Goal: Task Accomplishment & Management: Manage account settings

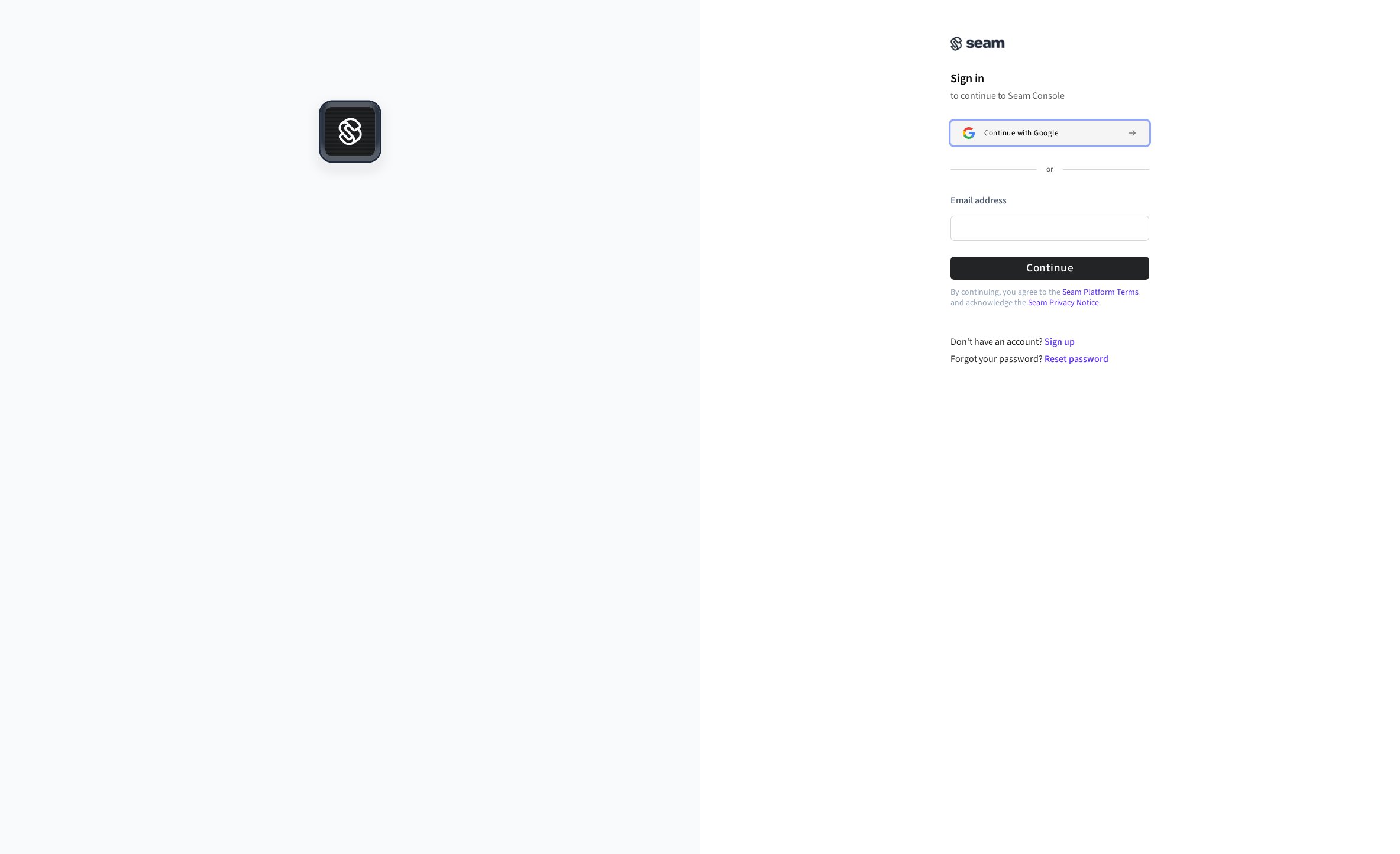
click at [1018, 131] on span "Continue with Google" at bounding box center [1021, 133] width 74 height 10
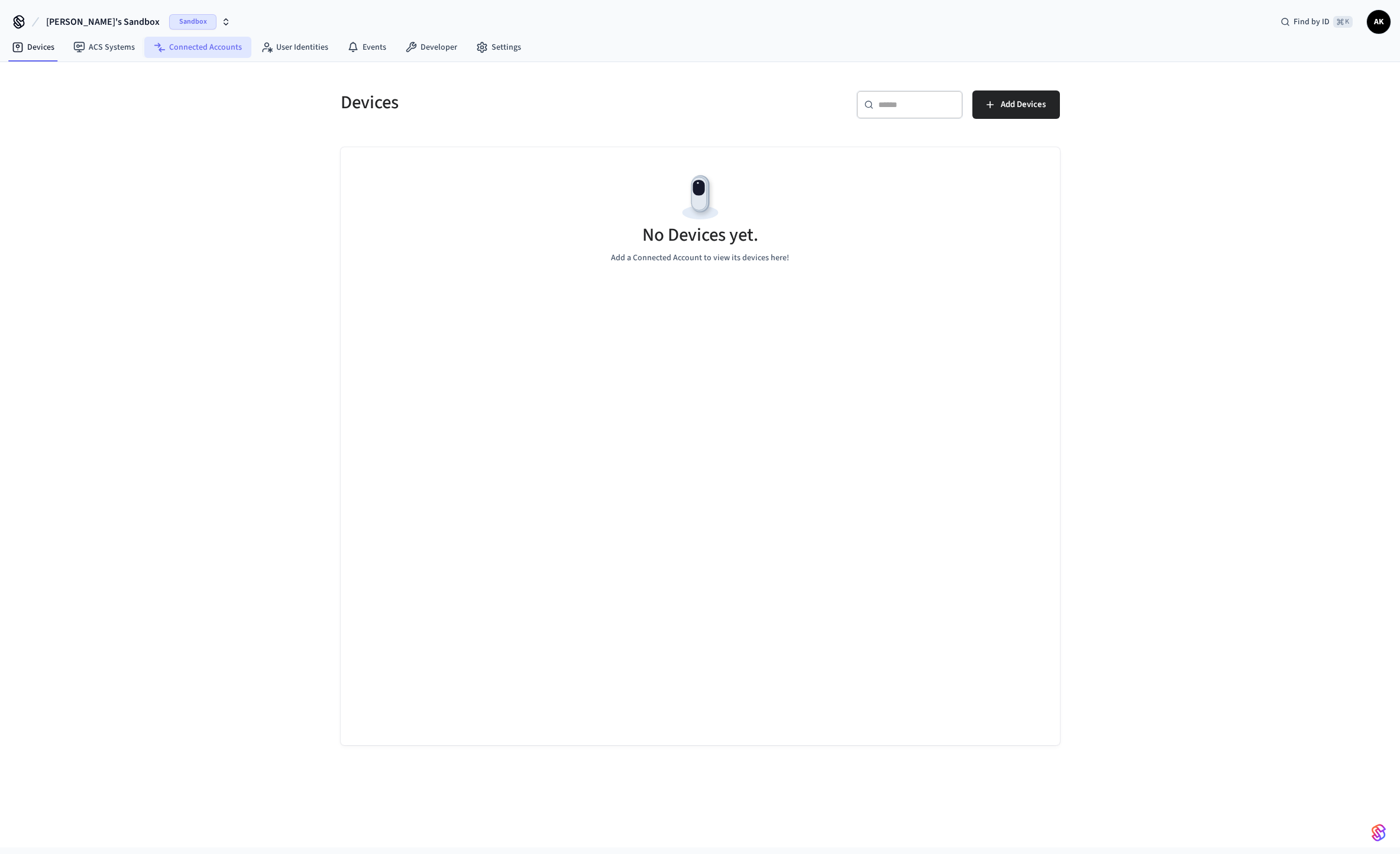
click at [214, 56] on link "Connected Accounts" at bounding box center [198, 48] width 107 height 21
click at [131, 53] on link "ACS Systems" at bounding box center [103, 48] width 80 height 21
click at [287, 53] on link "User Identities" at bounding box center [294, 48] width 86 height 21
click at [369, 56] on link "Events" at bounding box center [366, 48] width 58 height 21
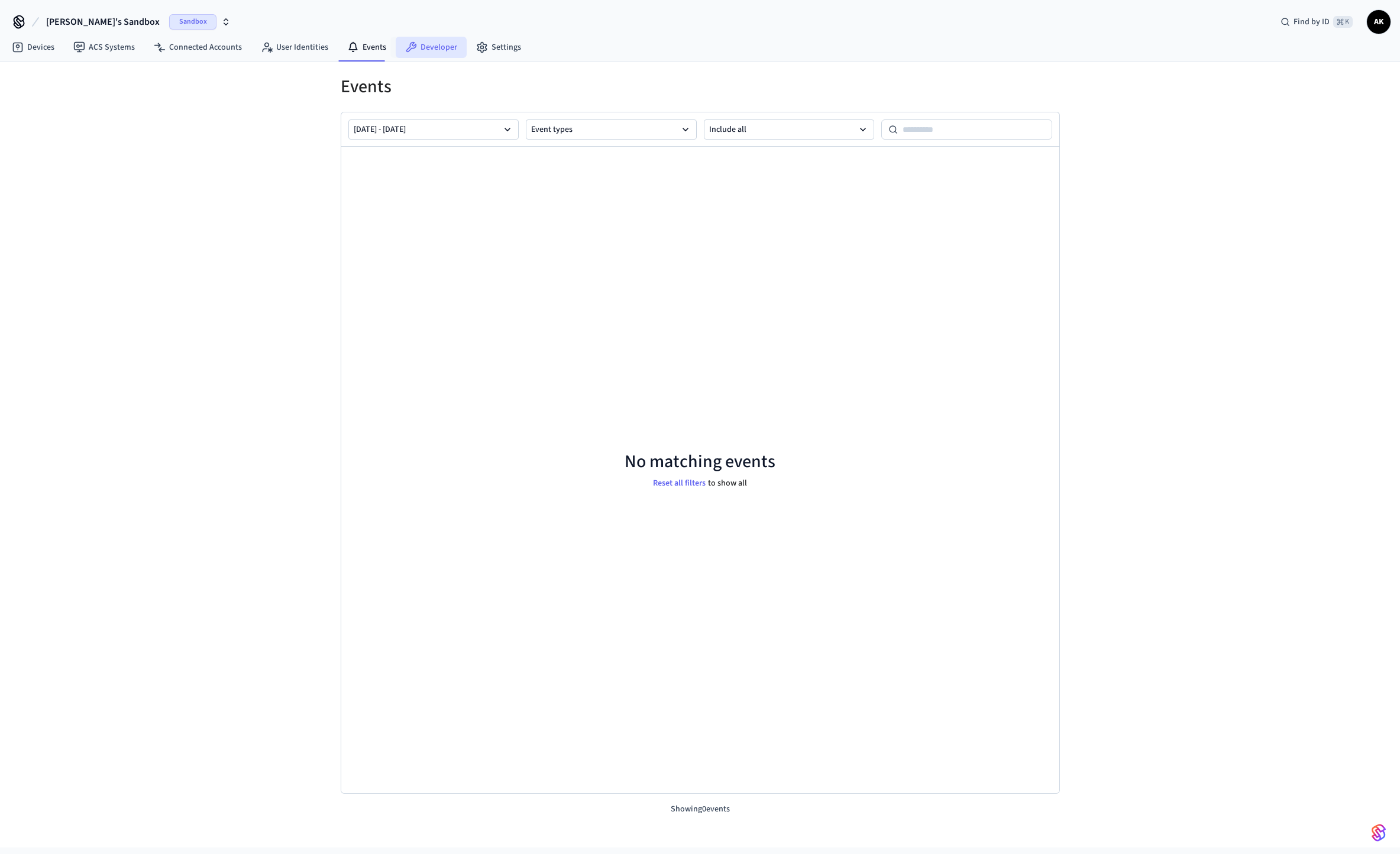
click at [420, 56] on link "Developer" at bounding box center [431, 48] width 71 height 21
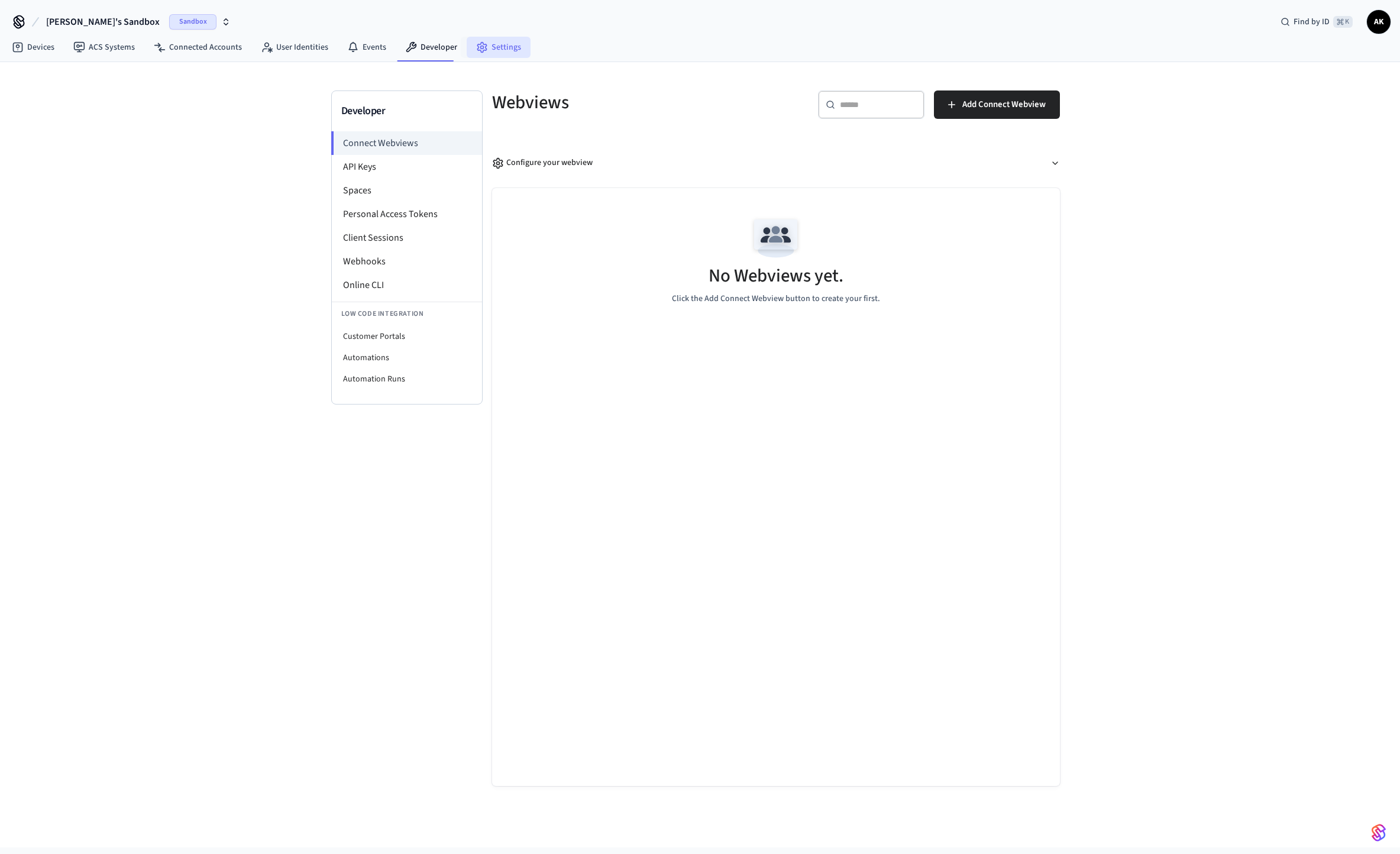
click at [469, 51] on link "Settings" at bounding box center [498, 48] width 64 height 21
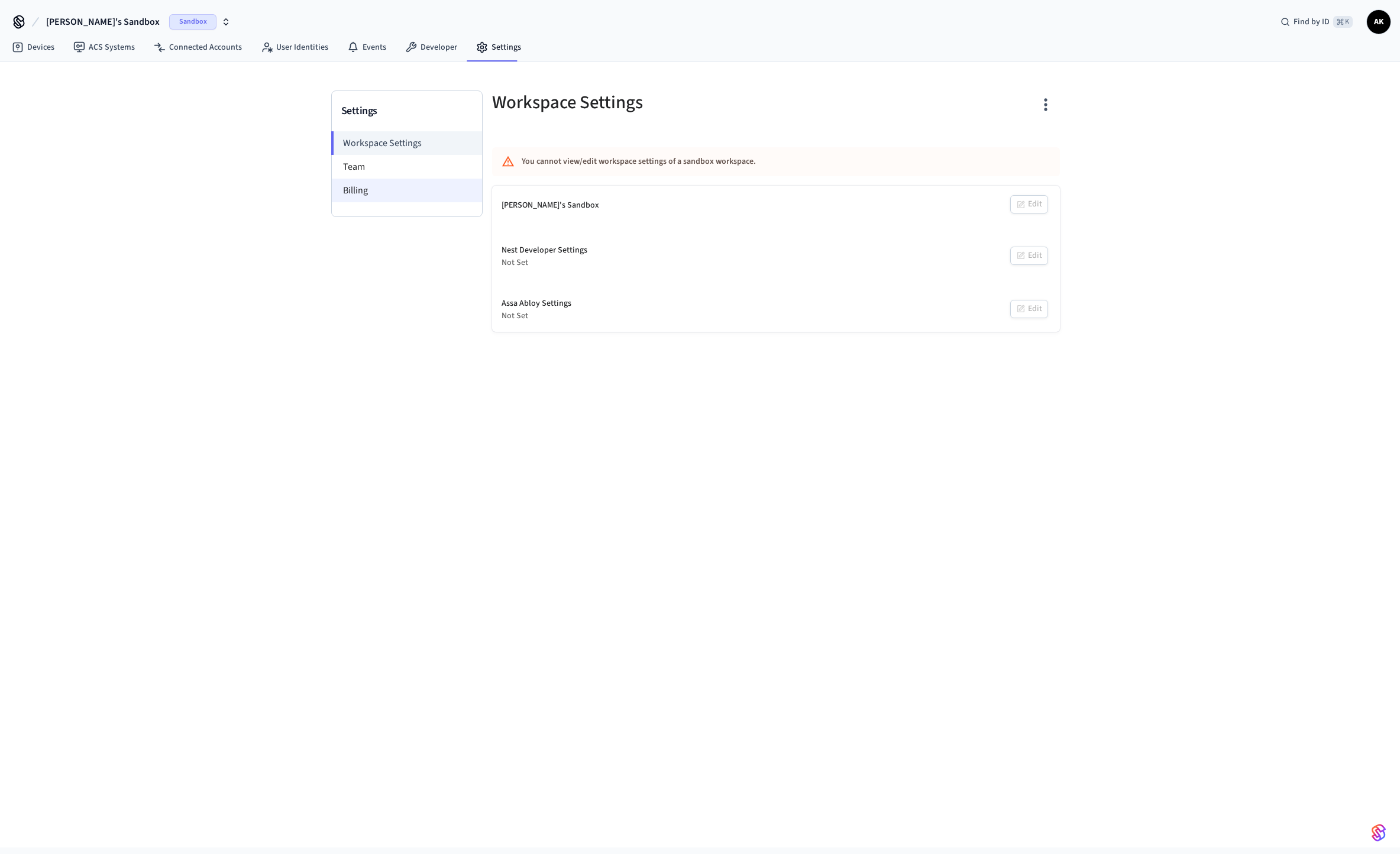
click at [411, 199] on li "Billing" at bounding box center [407, 190] width 150 height 24
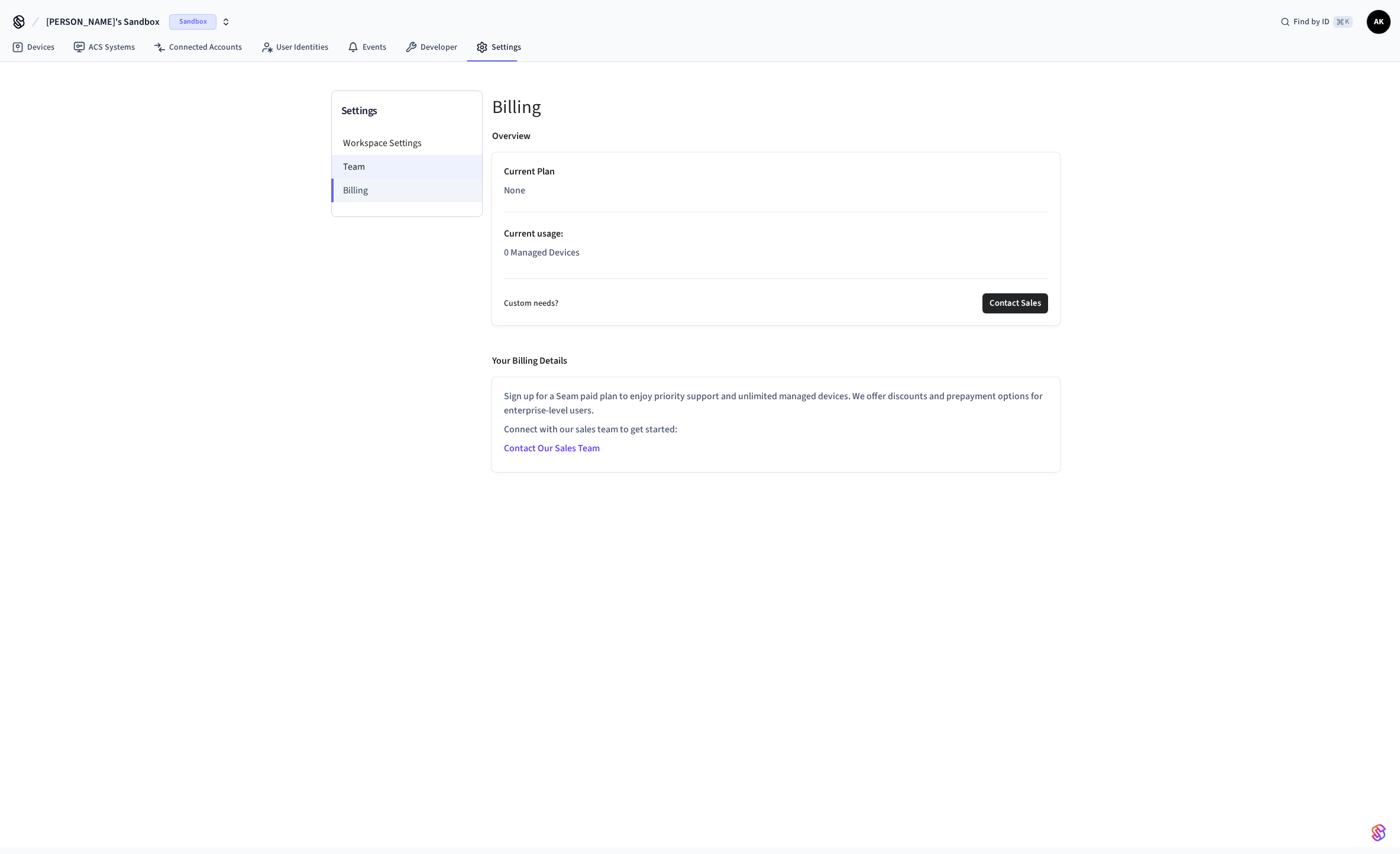
click at [410, 167] on li "Team" at bounding box center [407, 167] width 150 height 24
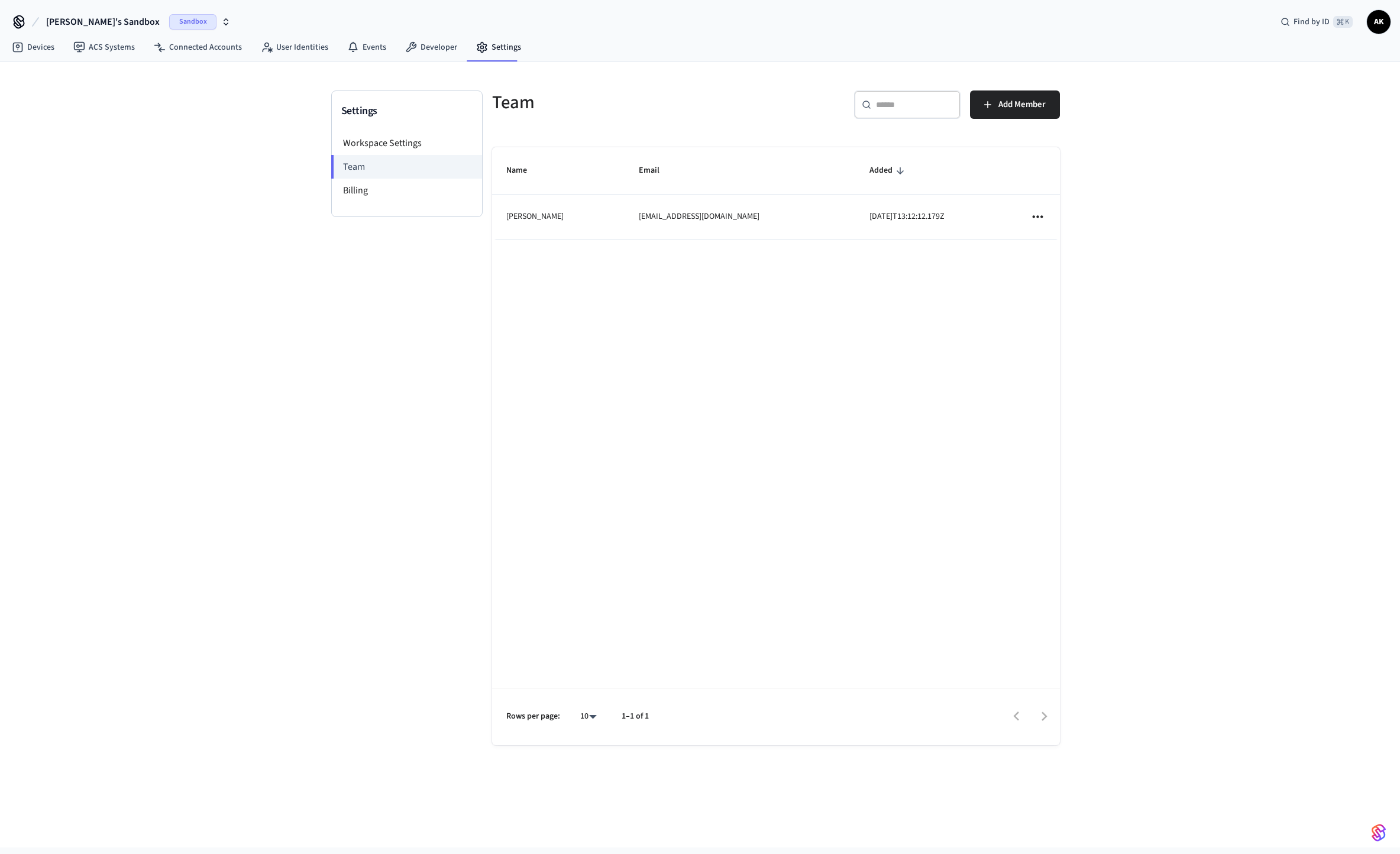
click at [101, 34] on nav "Devices ACS Systems Connected Accounts User Identities Events Developer Settings" at bounding box center [266, 48] width 528 height 27
click at [103, 46] on link "ACS Systems" at bounding box center [103, 48] width 80 height 21
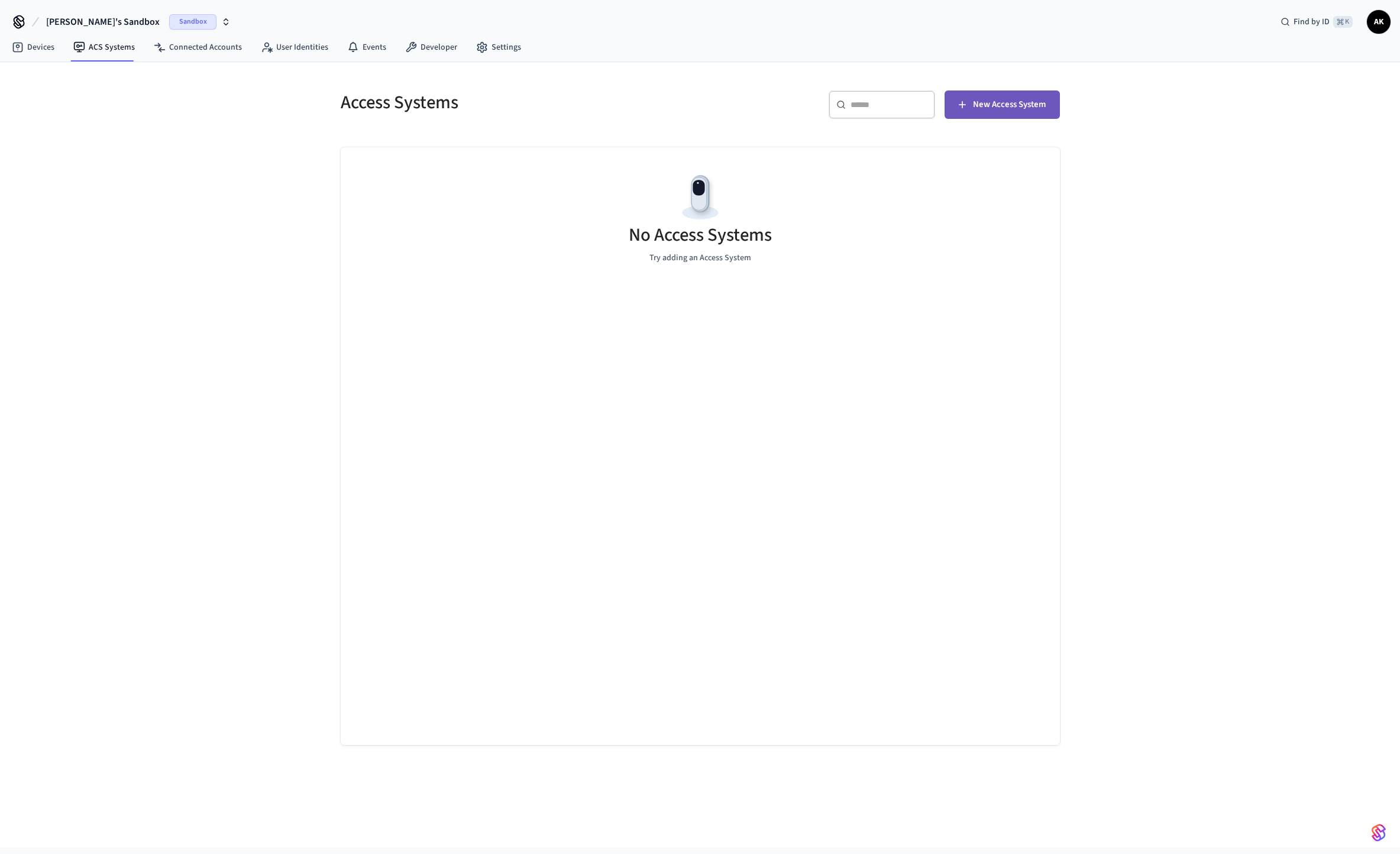
click at [1047, 110] on button "New Access System" at bounding box center [1003, 105] width 115 height 29
click at [172, 27] on div "Sandbox" at bounding box center [199, 22] width 61 height 15
click at [296, 50] on link "User Identities" at bounding box center [294, 48] width 86 height 21
click at [352, 48] on icon at bounding box center [353, 48] width 12 height 12
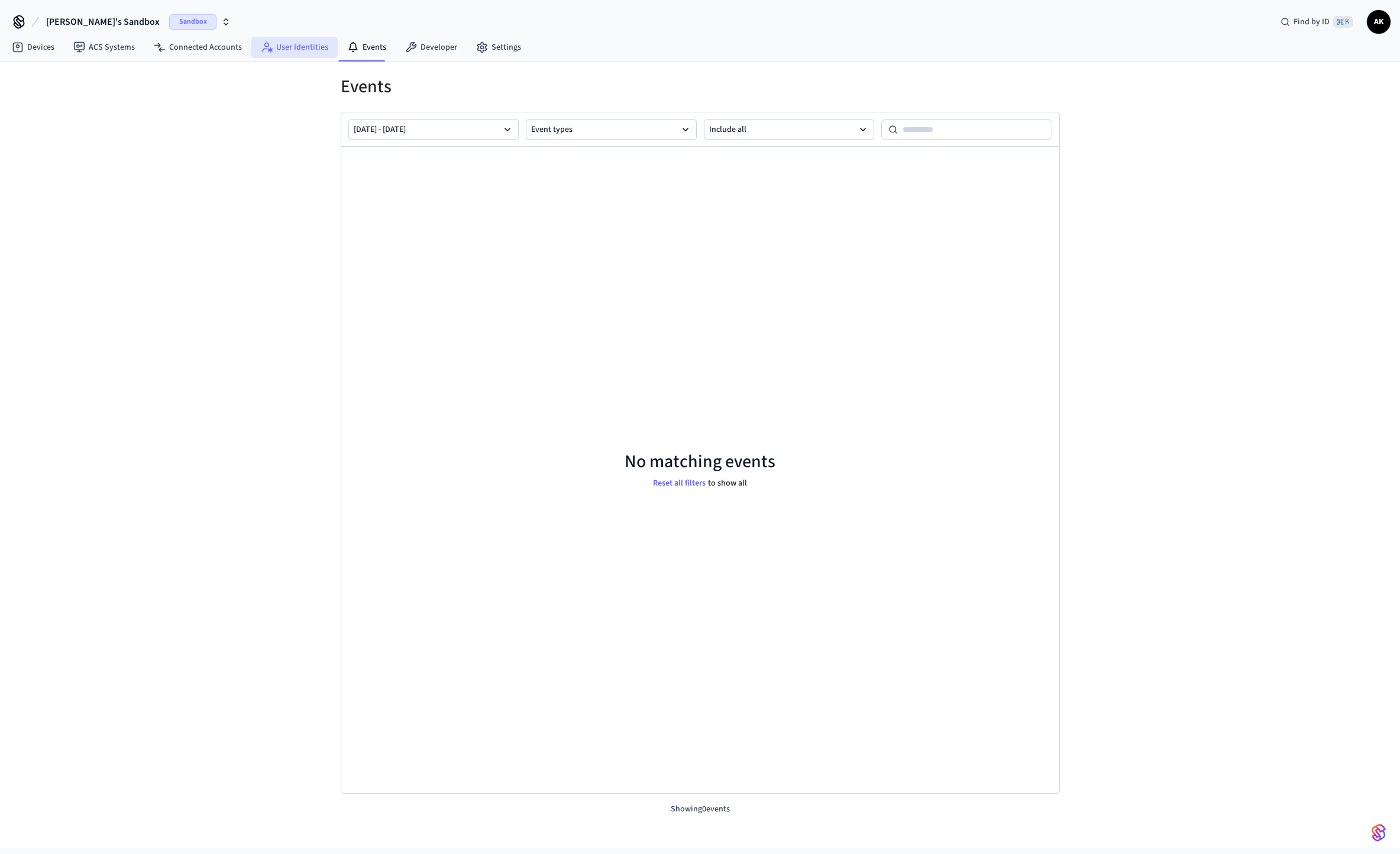
click at [290, 49] on link "User Identities" at bounding box center [294, 48] width 86 height 21
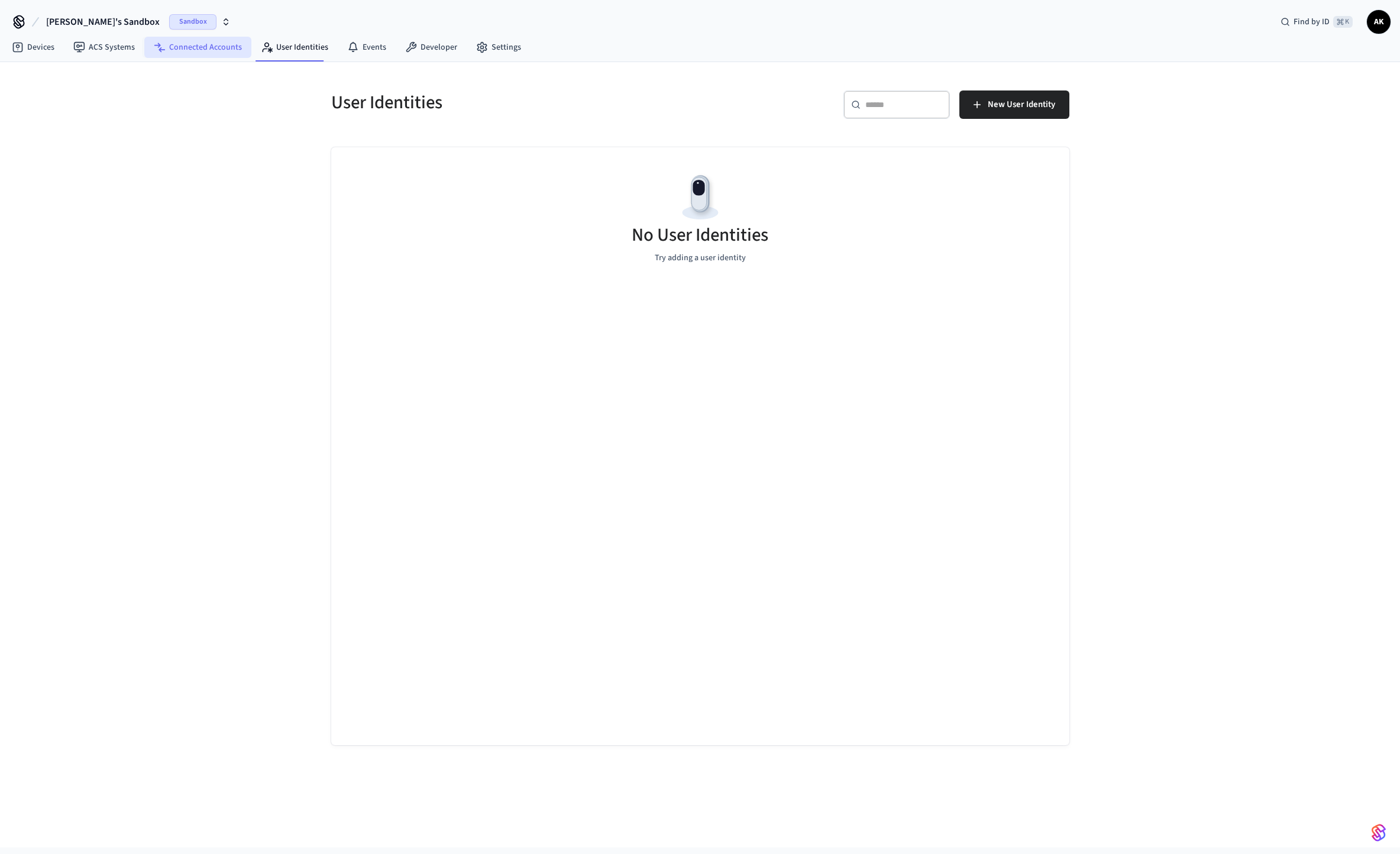
click at [183, 49] on link "Connected Accounts" at bounding box center [198, 48] width 107 height 21
click at [145, 48] on link "Connected Accounts" at bounding box center [198, 48] width 107 height 21
click at [134, 48] on link "ACS Systems" at bounding box center [103, 48] width 80 height 21
click at [67, 44] on link "ACS Systems" at bounding box center [103, 48] width 80 height 21
click at [46, 45] on link "Devices" at bounding box center [33, 48] width 61 height 21
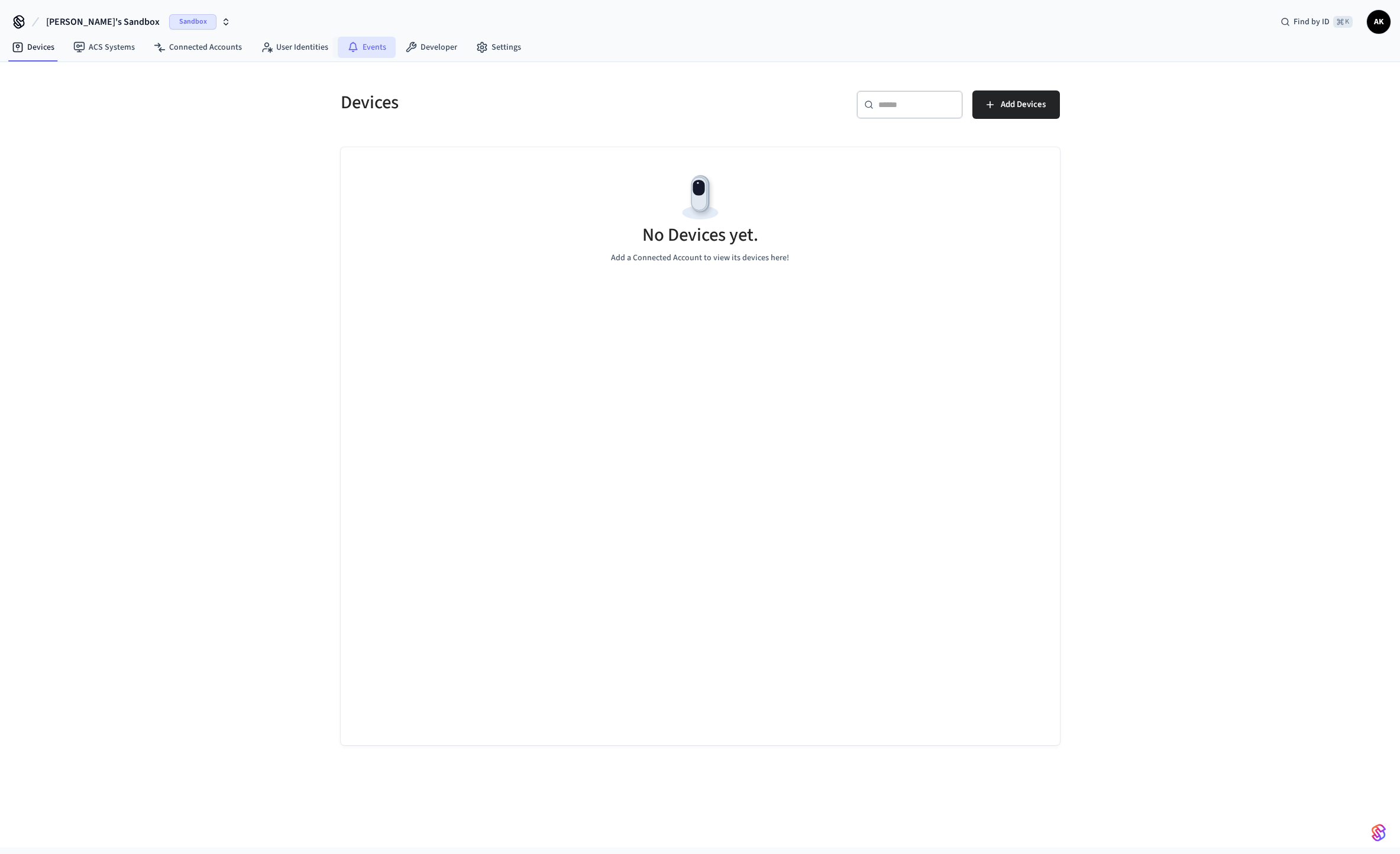
click at [387, 46] on link "Events" at bounding box center [366, 48] width 58 height 21
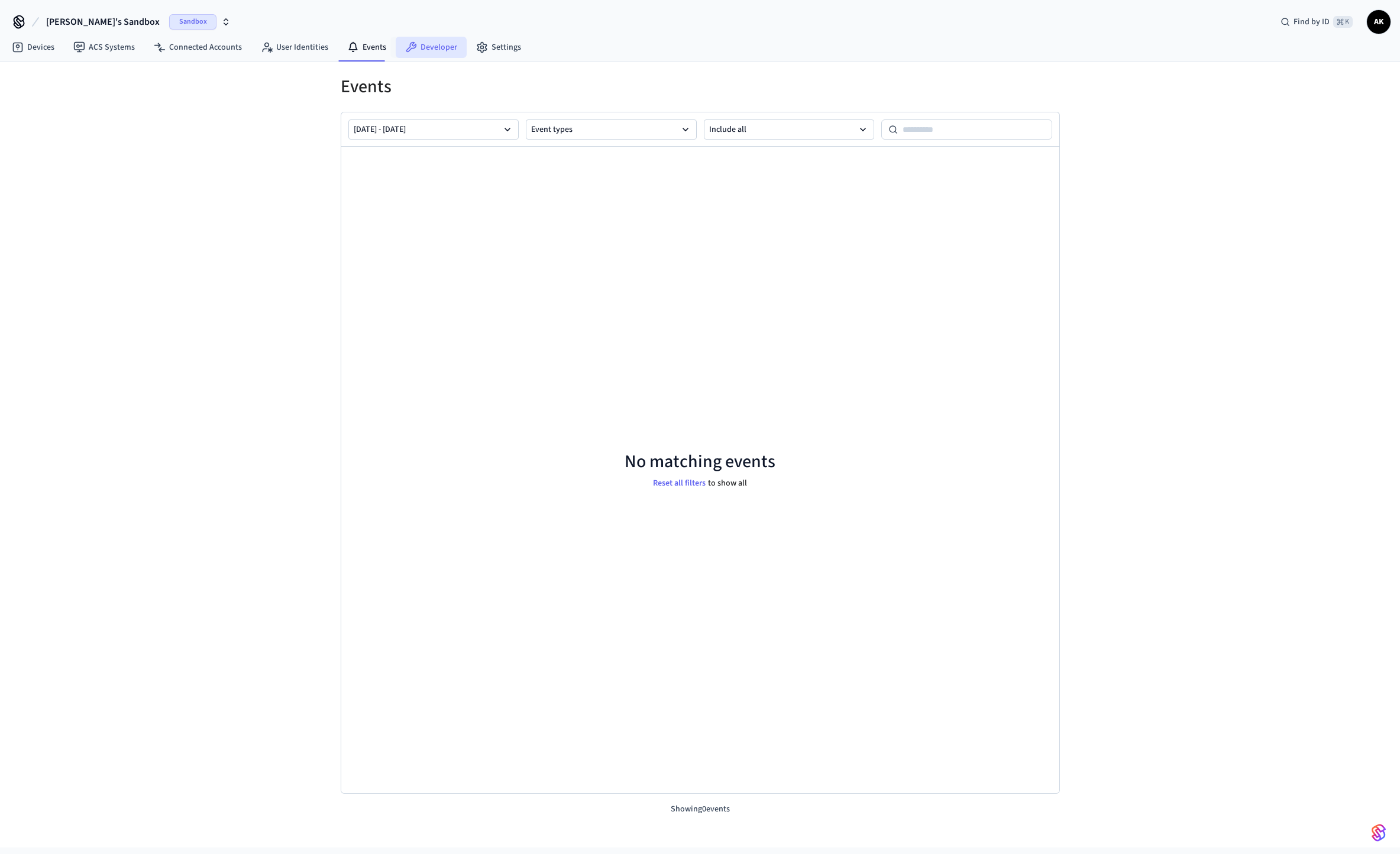
click at [425, 47] on link "Developer" at bounding box center [431, 48] width 71 height 21
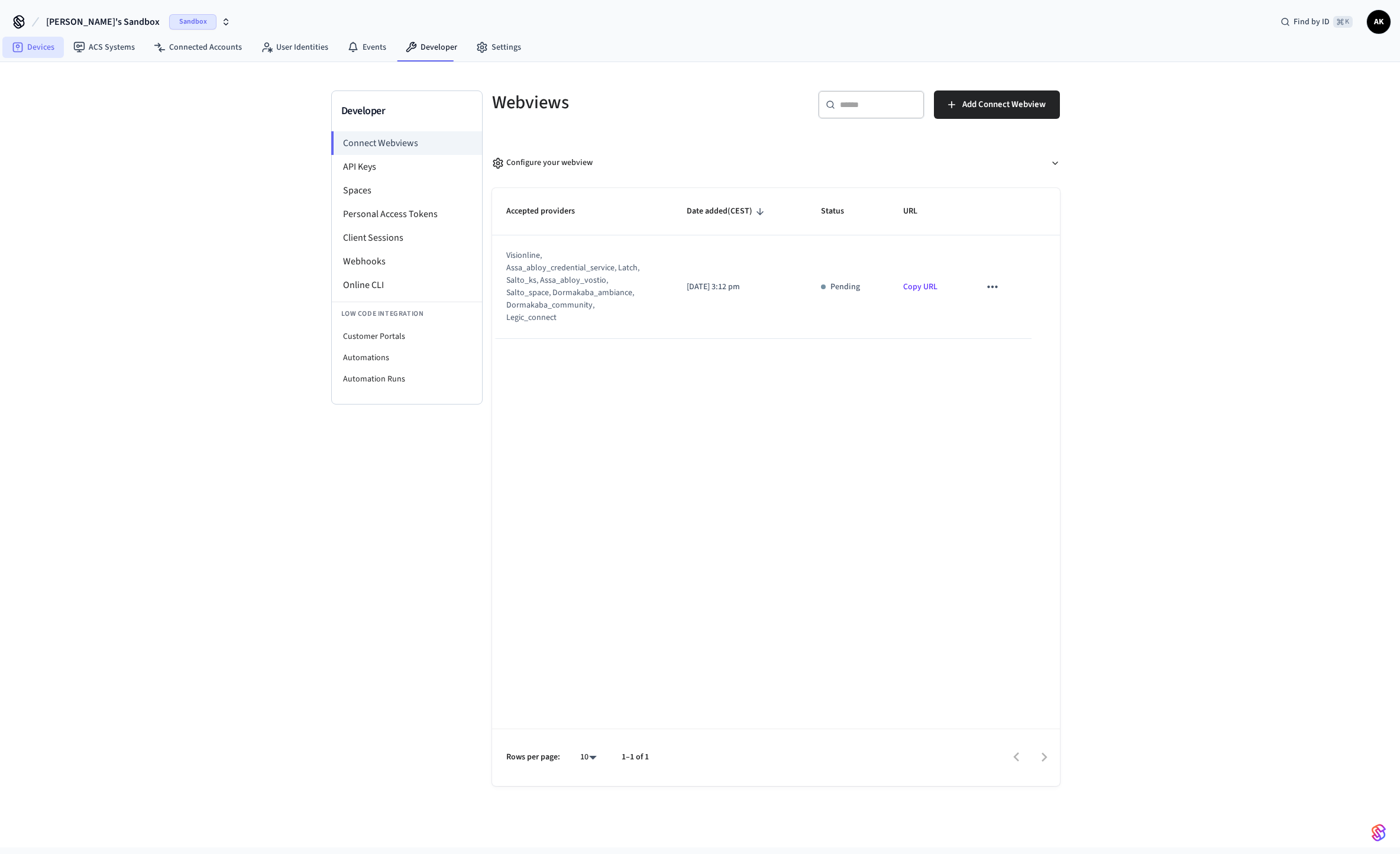
click at [38, 51] on link "Devices" at bounding box center [33, 48] width 61 height 21
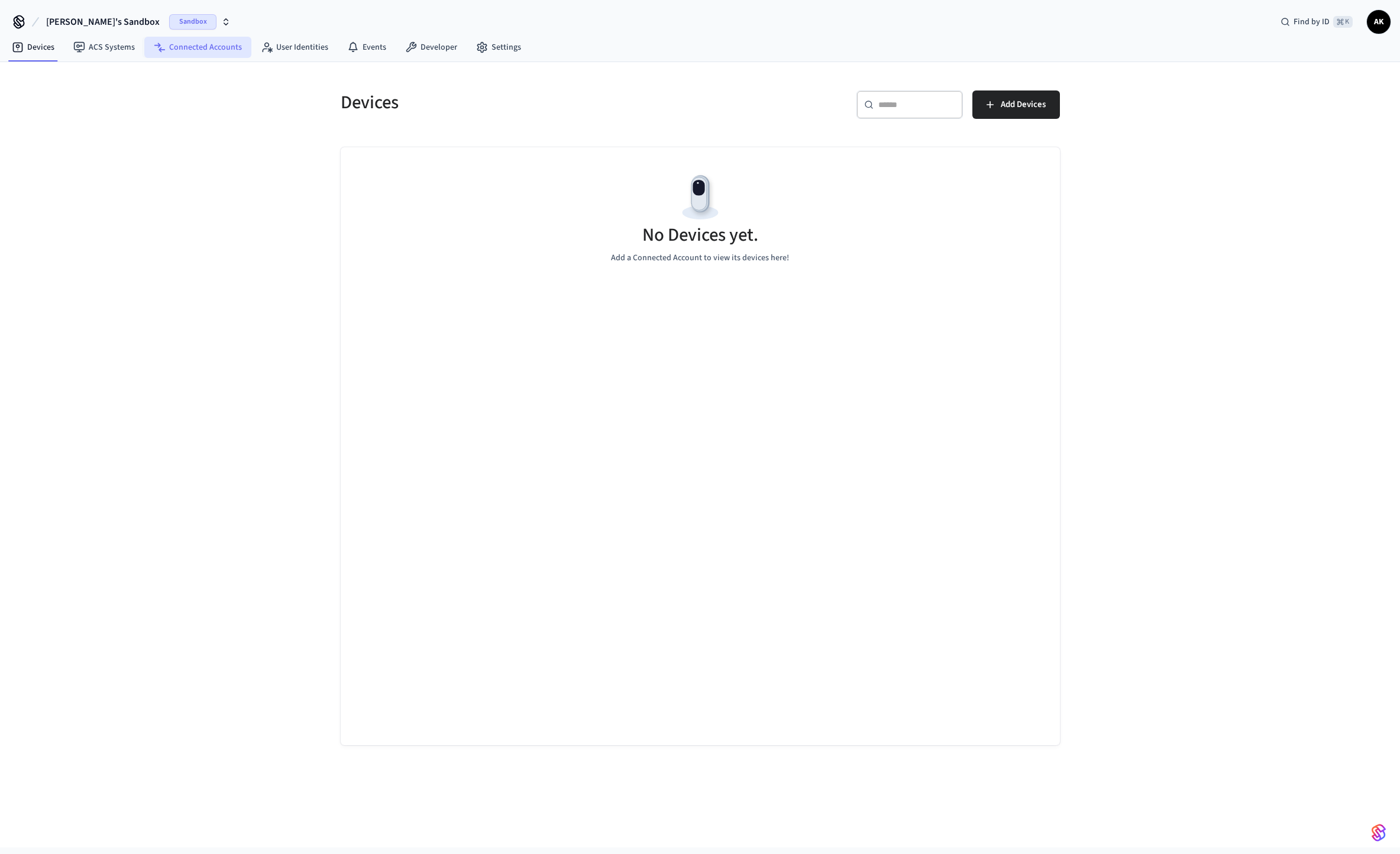
click at [176, 47] on link "Connected Accounts" at bounding box center [198, 48] width 107 height 21
click at [1304, 21] on span "Find by ID" at bounding box center [1311, 22] width 36 height 12
click at [221, 25] on icon "button" at bounding box center [226, 22] width 10 height 10
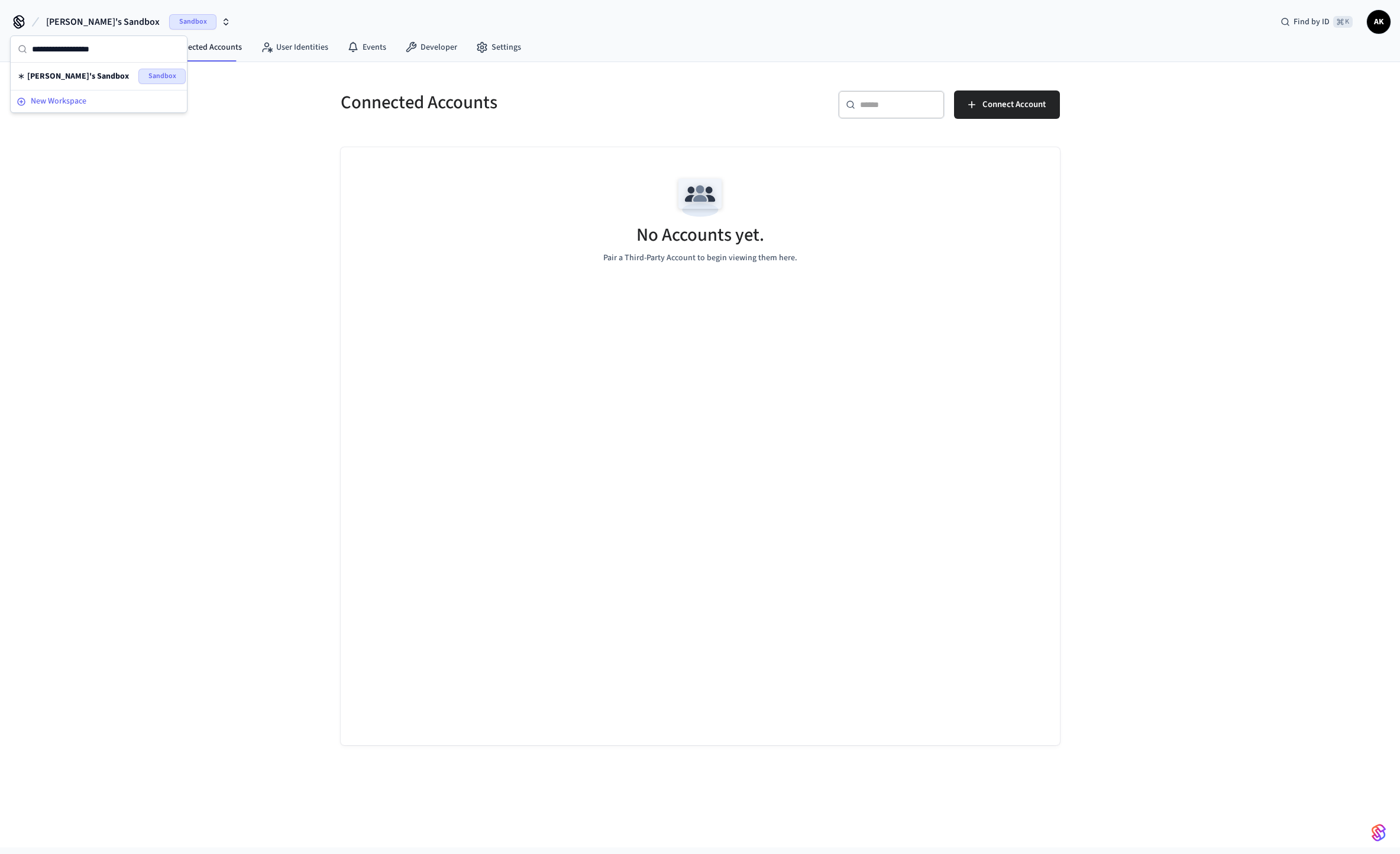
click at [71, 98] on span "New Workspace" at bounding box center [59, 101] width 56 height 12
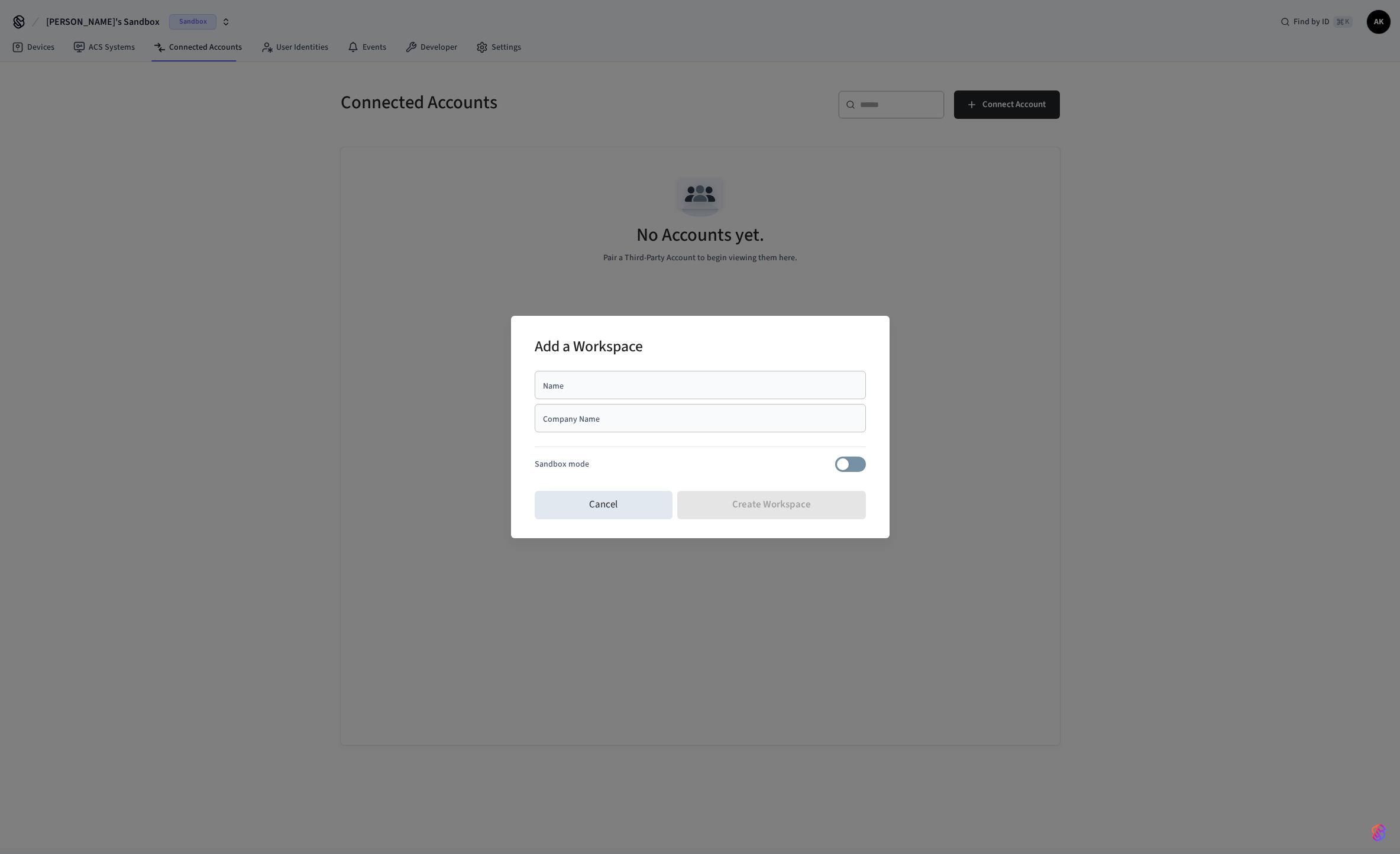
click at [1110, 345] on div "Add a Workspace Name Name Company Name Company Name Sandbox mode Cancel Create …" at bounding box center [700, 427] width 1400 height 854
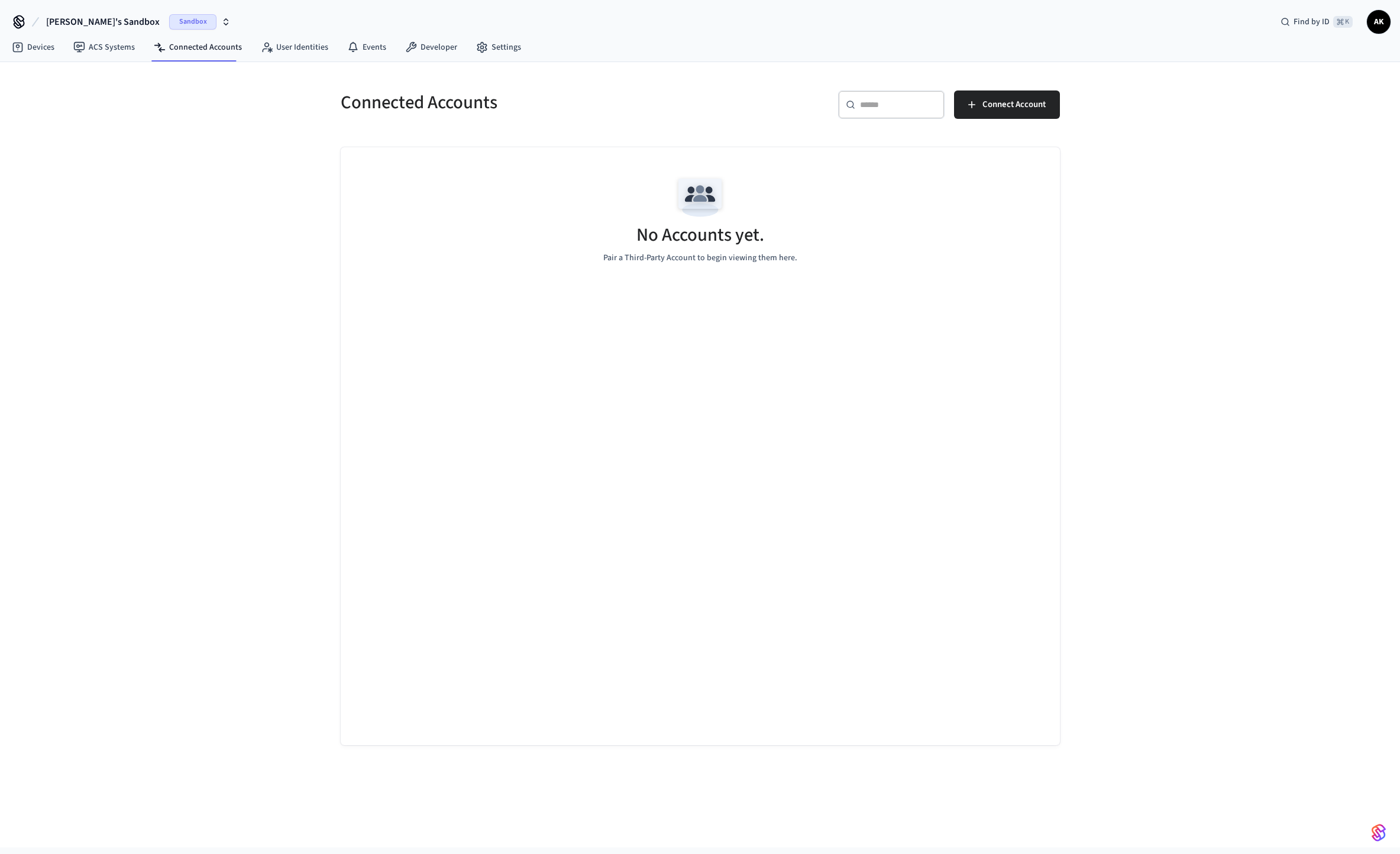
click at [1386, 23] on span "AK" at bounding box center [1379, 22] width 21 height 21
click at [1295, 89] on p "[EMAIL_ADDRESS][DOMAIN_NAME]" at bounding box center [1320, 101] width 112 height 24
click at [1299, 64] on h4 "[PERSON_NAME]" at bounding box center [1320, 70] width 112 height 38
click at [1213, 76] on div "AK [PERSON_NAME] [EMAIL_ADDRESS][DOMAIN_NAME]" at bounding box center [1296, 81] width 188 height 90
click at [1228, 71] on span "AK" at bounding box center [1235, 81] width 33 height 33
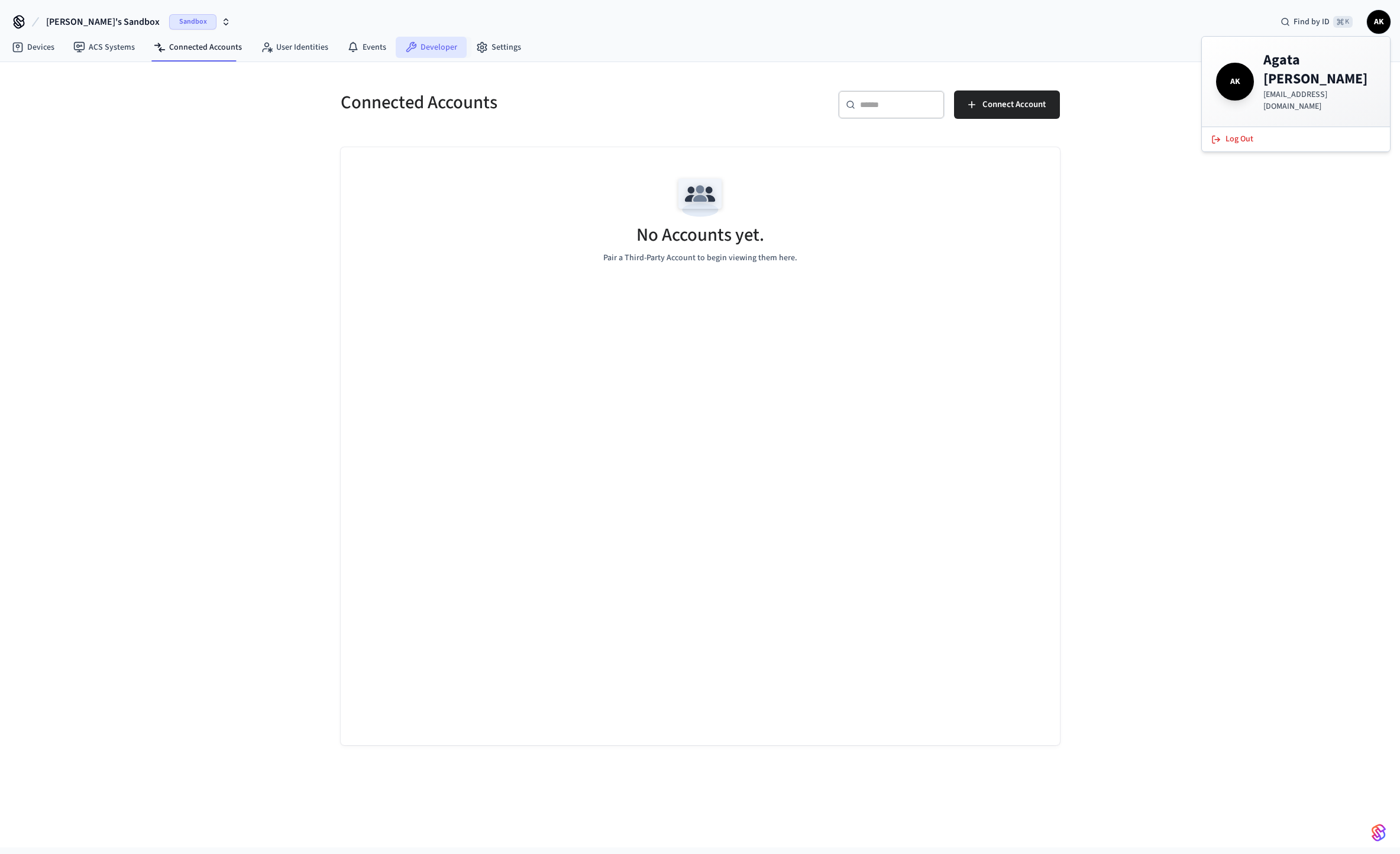
click at [435, 41] on link "Developer" at bounding box center [431, 48] width 71 height 21
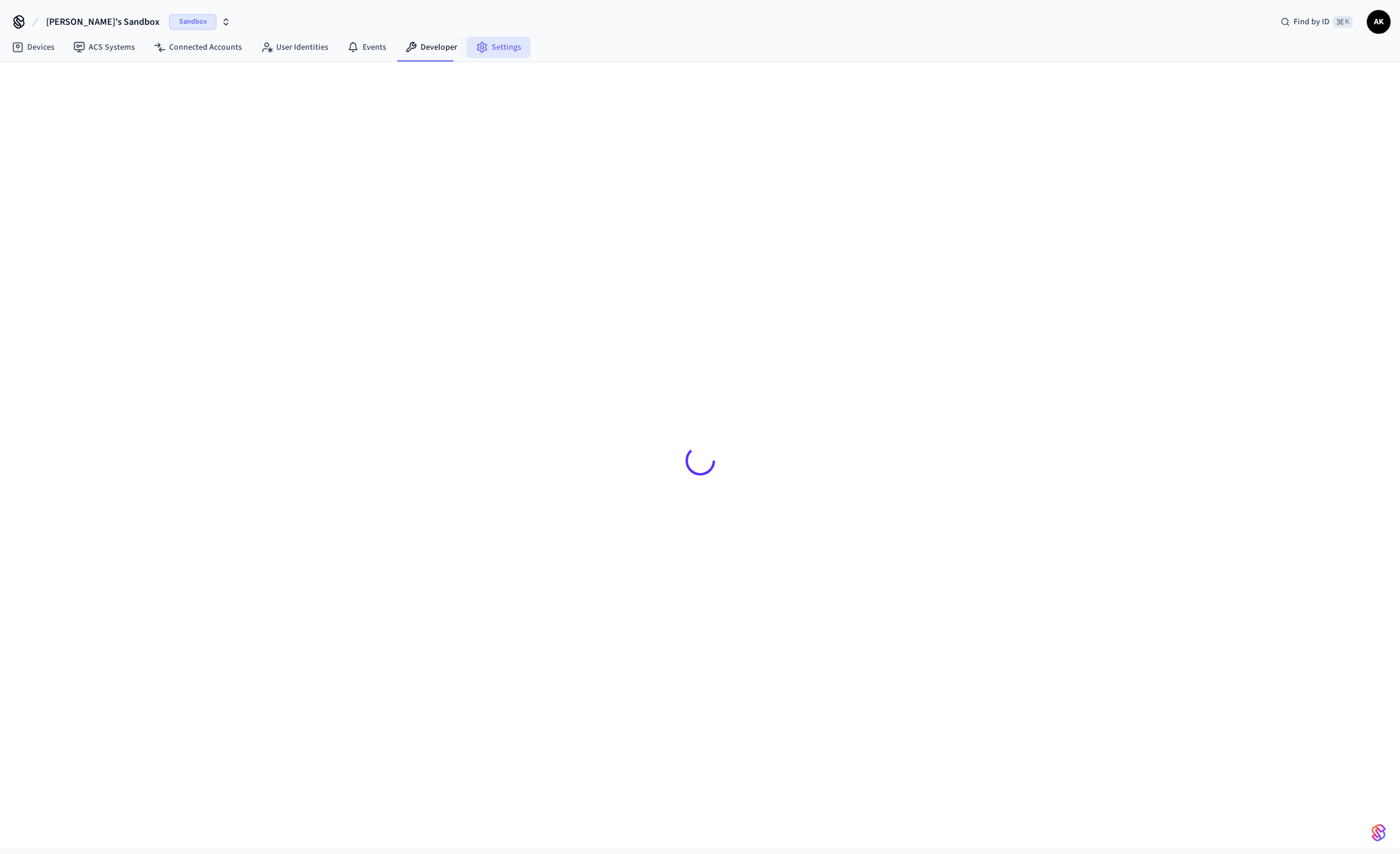
click at [478, 43] on icon at bounding box center [482, 48] width 9 height 10
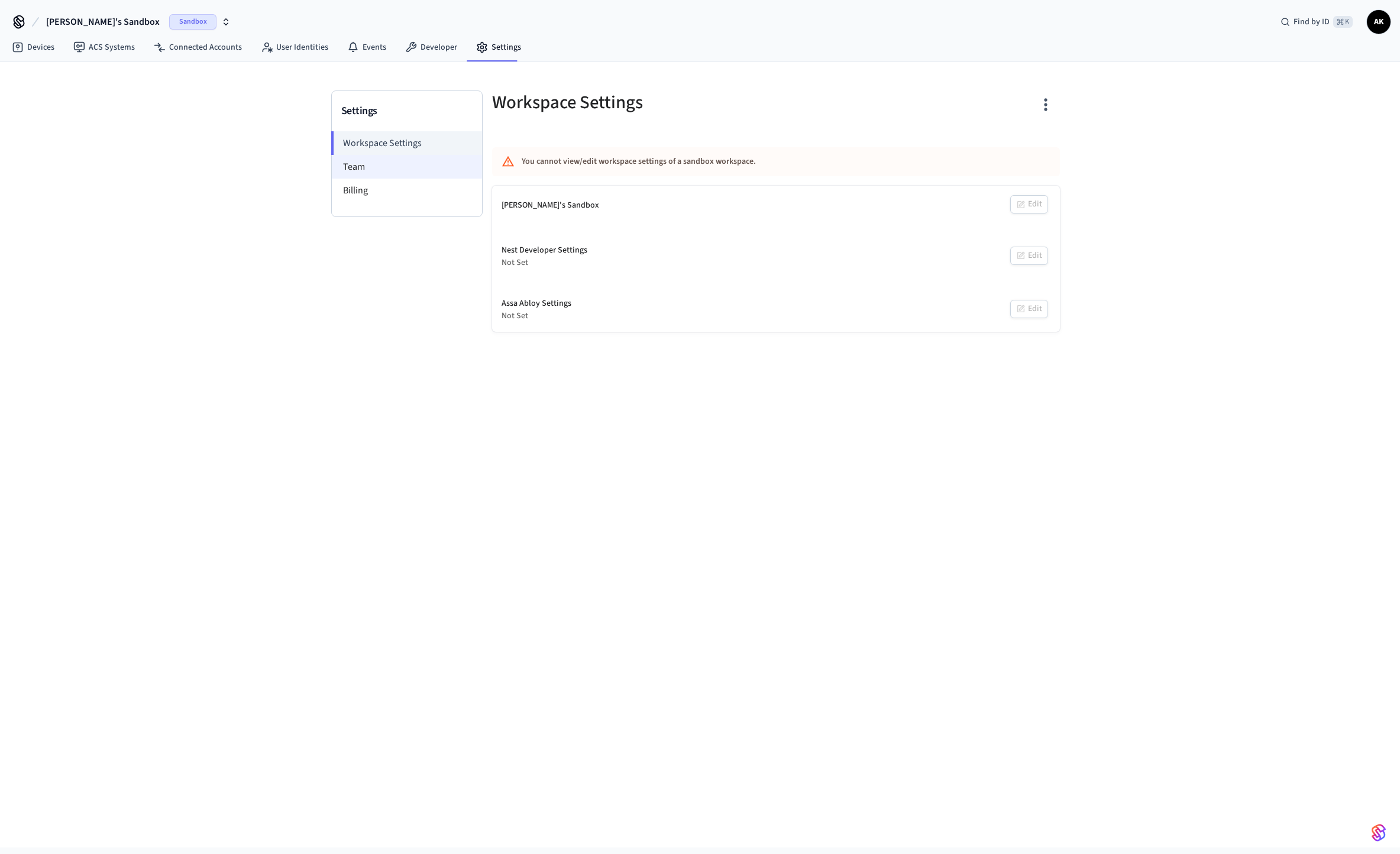
click at [448, 165] on li "Team" at bounding box center [407, 167] width 150 height 24
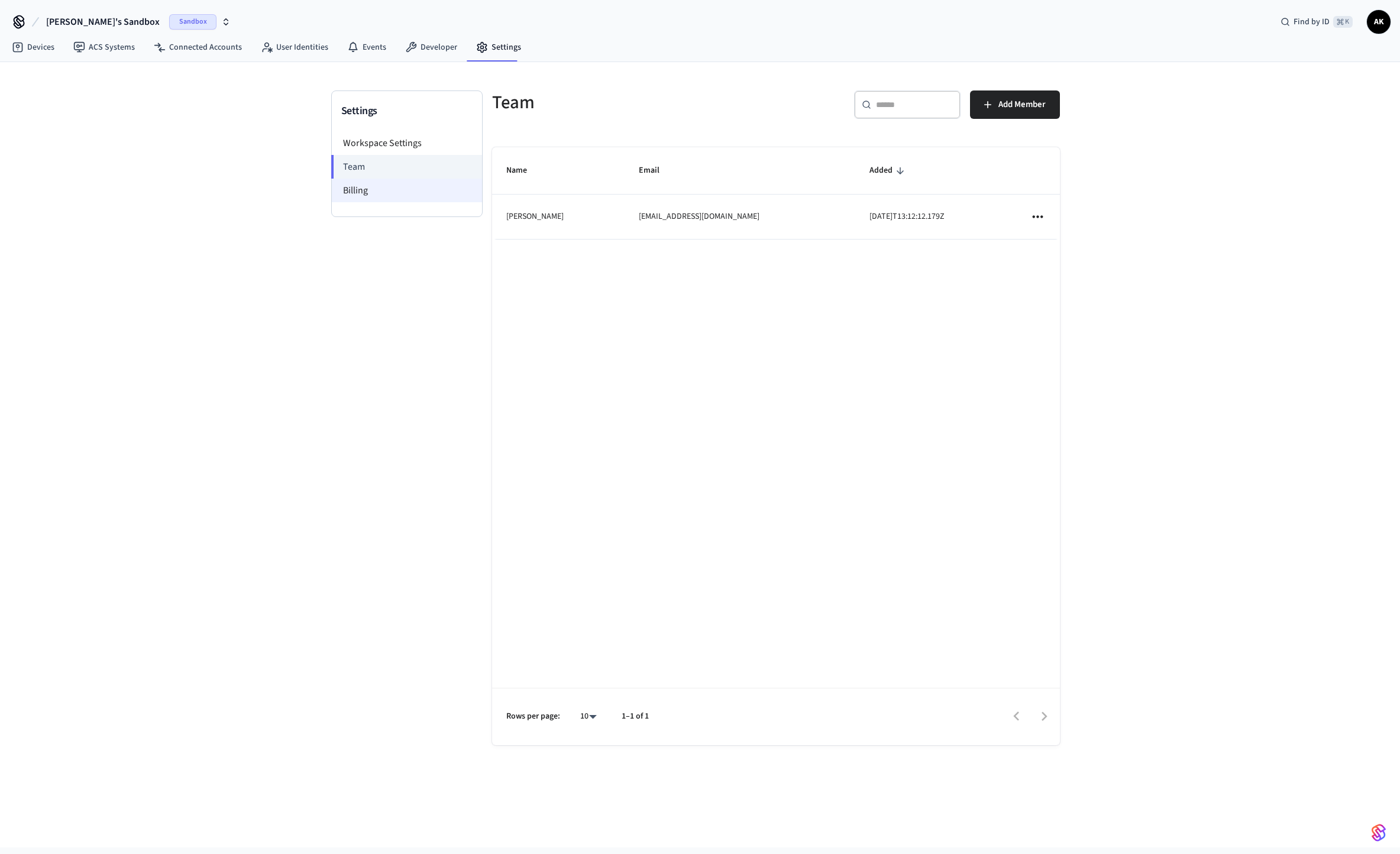
click at [438, 184] on li "Billing" at bounding box center [407, 190] width 150 height 24
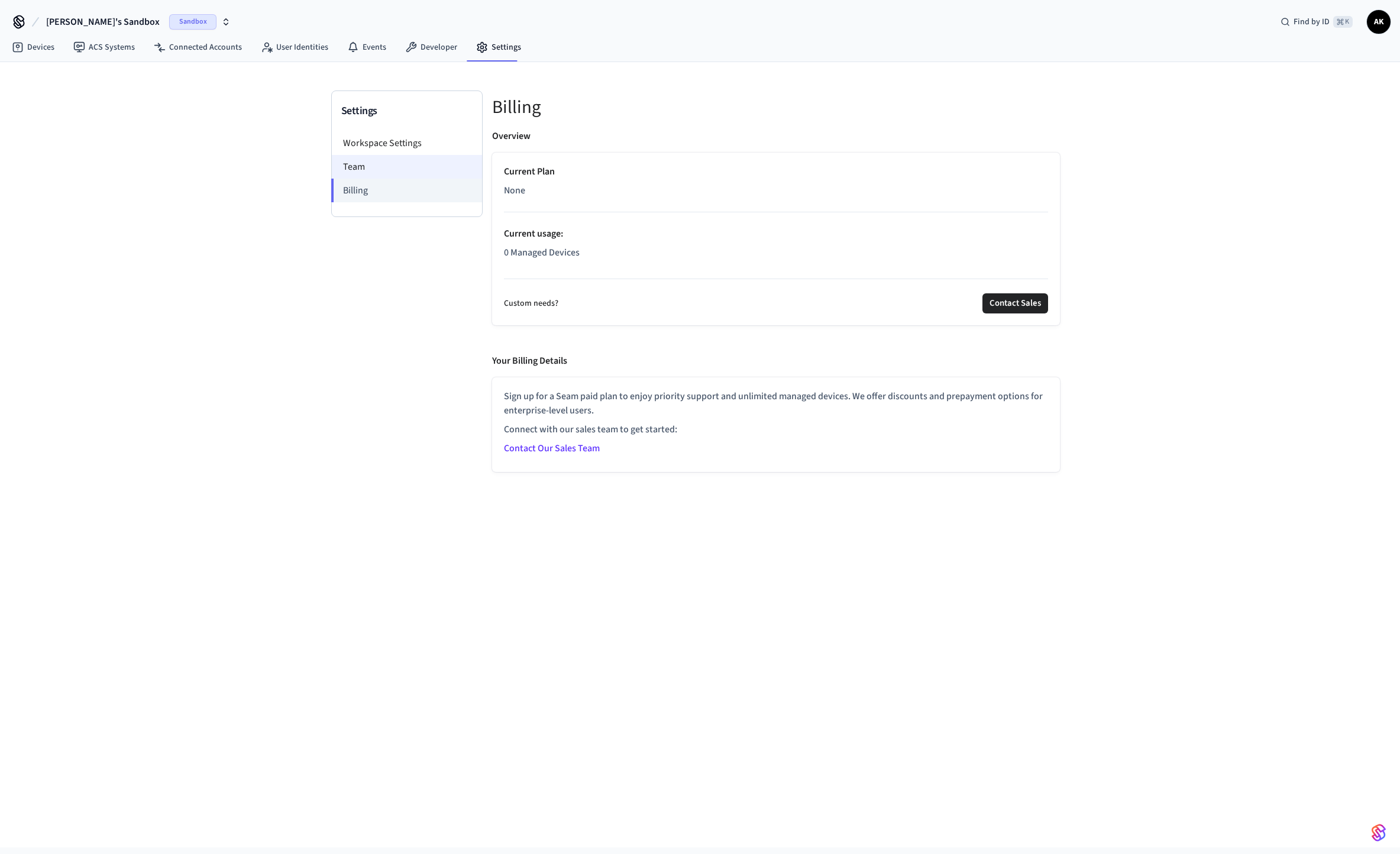
click at [448, 160] on li "Team" at bounding box center [407, 167] width 150 height 24
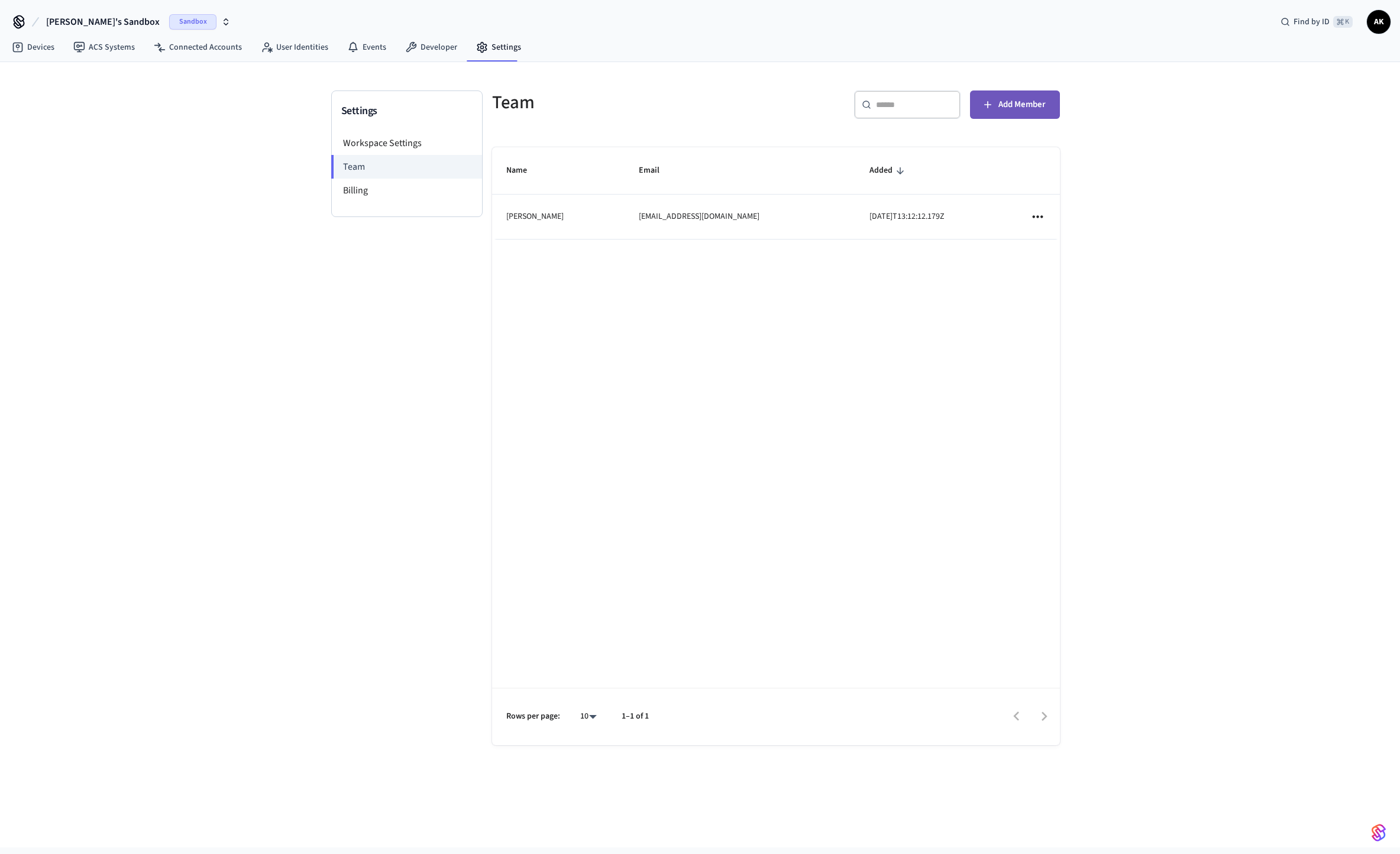
click at [995, 95] on button "Add Member" at bounding box center [1015, 105] width 90 height 29
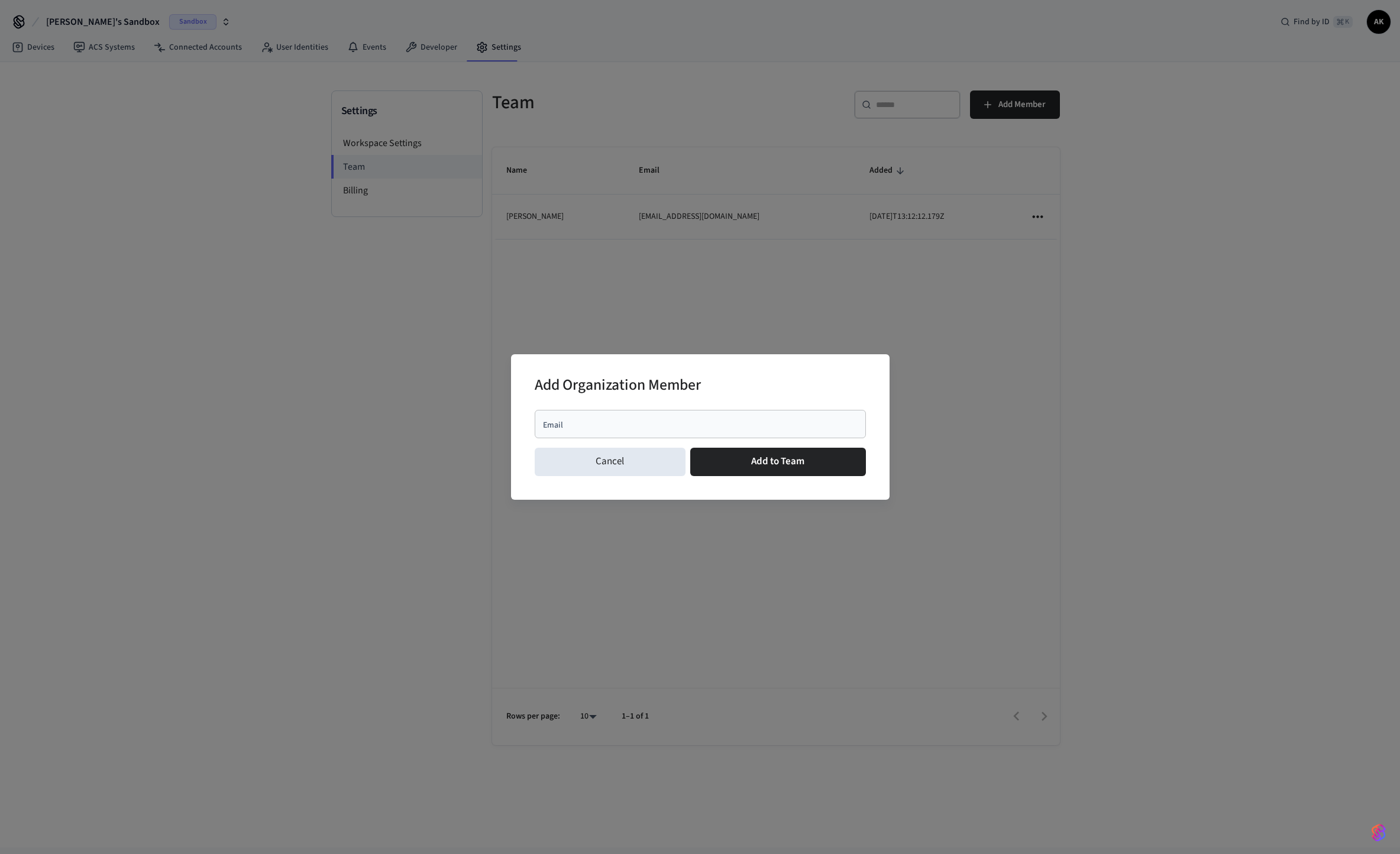
click at [914, 124] on div "Add Organization Member Email Email Cancel Add to Team" at bounding box center [700, 427] width 1400 height 854
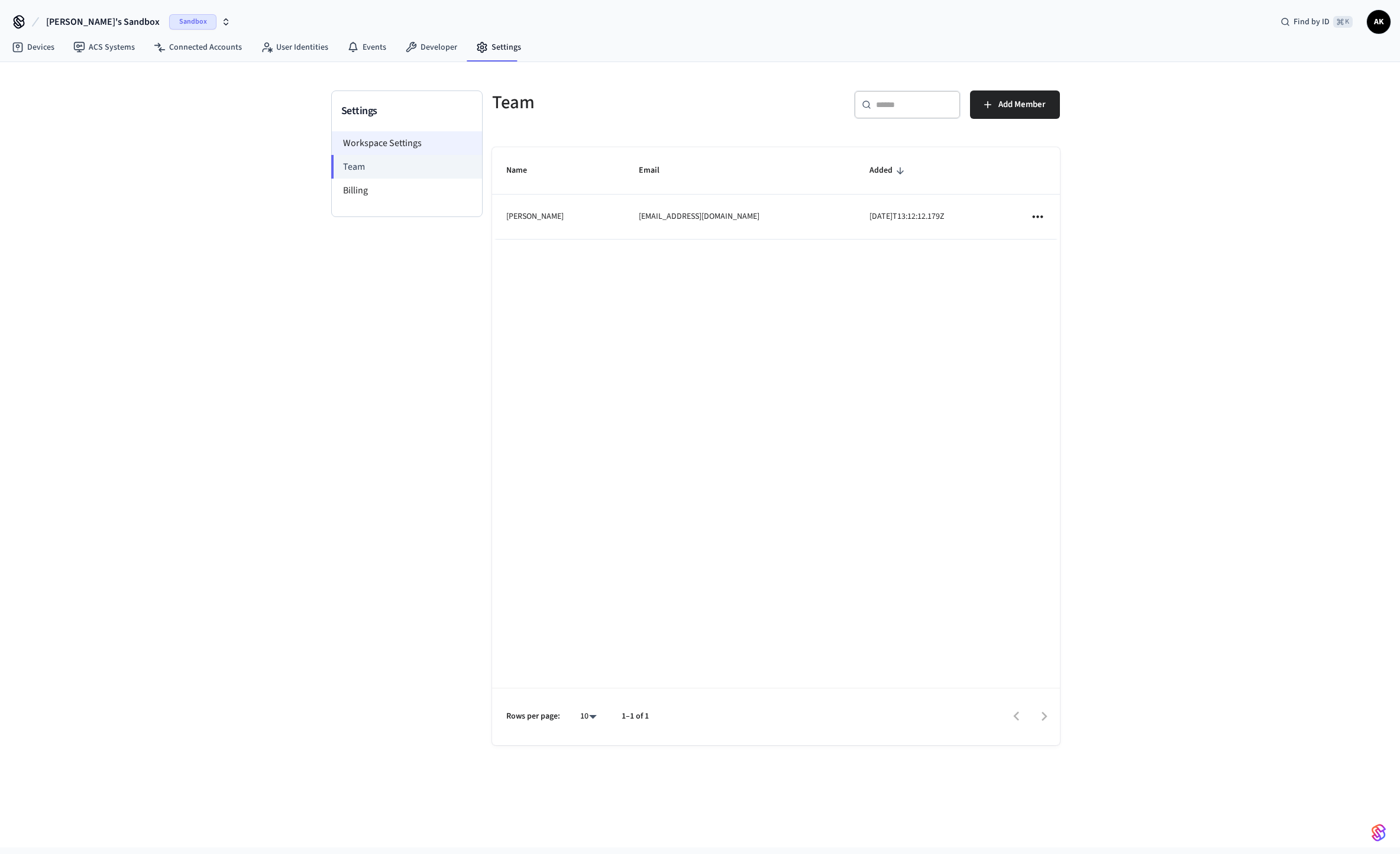
click at [442, 147] on li "Workspace Settings" at bounding box center [407, 143] width 150 height 24
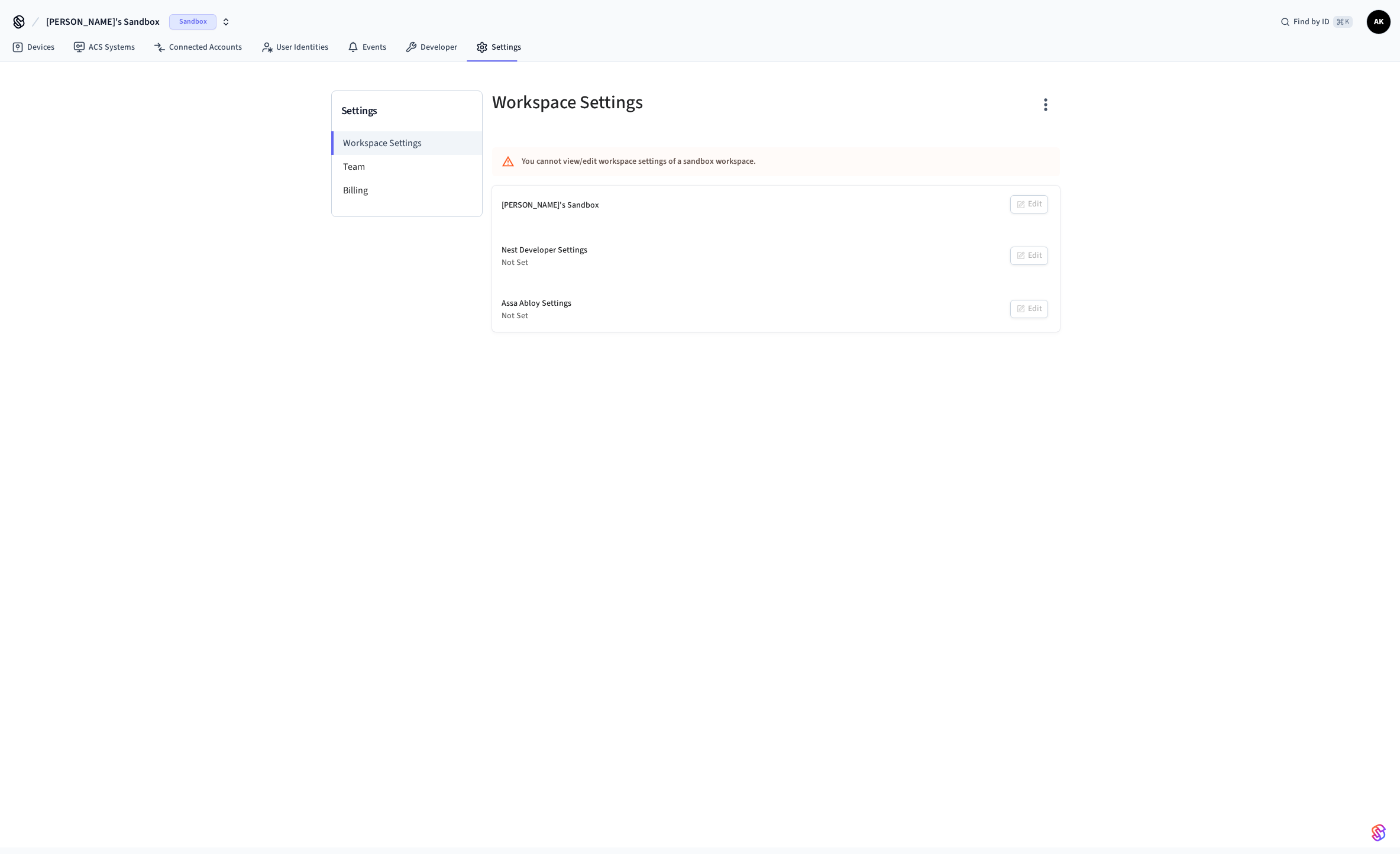
click at [572, 206] on div "[PERSON_NAME]'s Sandbox Edit" at bounding box center [776, 205] width 568 height 40
click at [977, 182] on div "Workspace Settings You cannot view/edit workspace settings of a sandbox workspa…" at bounding box center [776, 211] width 587 height 241
click at [1061, 193] on div "Workspace Settings You cannot view/edit workspace settings of a sandbox workspa…" at bounding box center [776, 211] width 587 height 241
click at [1046, 227] on div "[PERSON_NAME]'s Sandbox Edit Nest Developer Settings Not Set Edit Assa Abloy Se…" at bounding box center [776, 259] width 568 height 146
click at [444, 187] on li "Billing" at bounding box center [407, 190] width 150 height 24
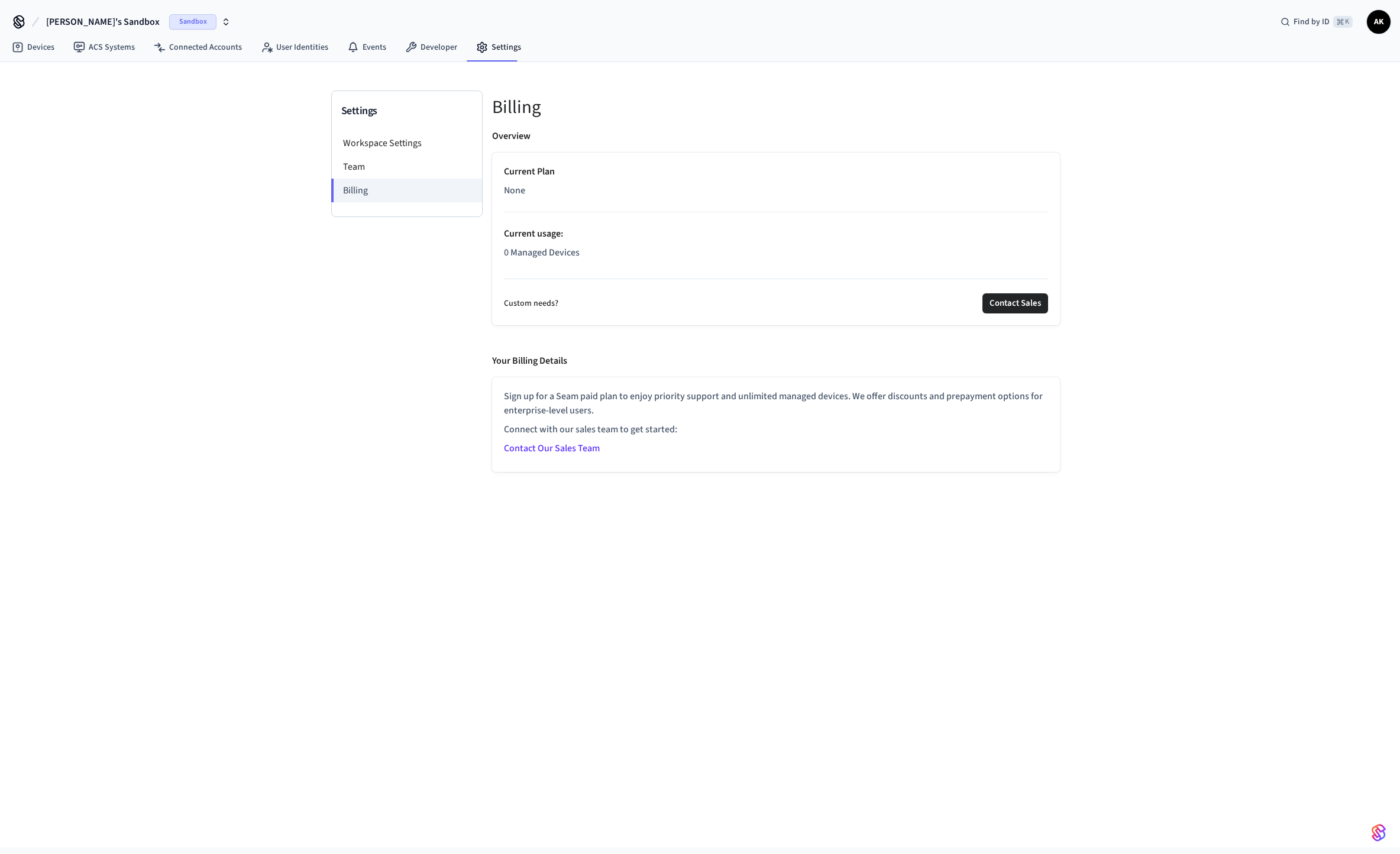
click at [579, 445] on link "Contact Our Sales Team" at bounding box center [551, 448] width 96 height 13
